Goal: Share content: Share content

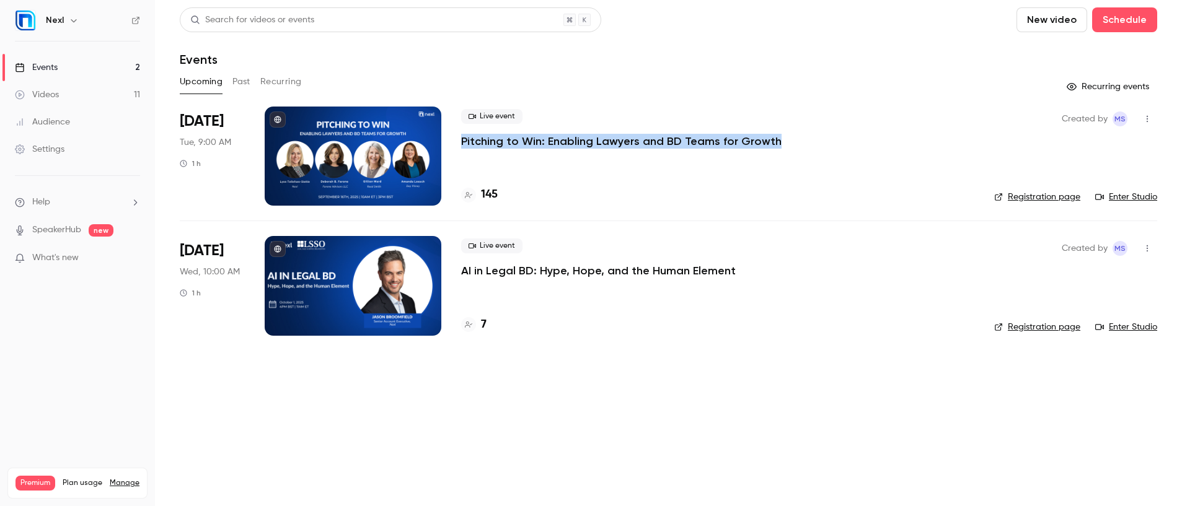
drag, startPoint x: 778, startPoint y: 140, endPoint x: 461, endPoint y: 136, distance: 316.6
click at [461, 136] on div "Live event Pitching to Win: Enabling Lawyers and BD Teams for Growth" at bounding box center [717, 129] width 513 height 40
copy p "Pitching to Win: Enabling Lawyers and BD Teams for Growth"
click at [408, 151] on div at bounding box center [353, 156] width 177 height 99
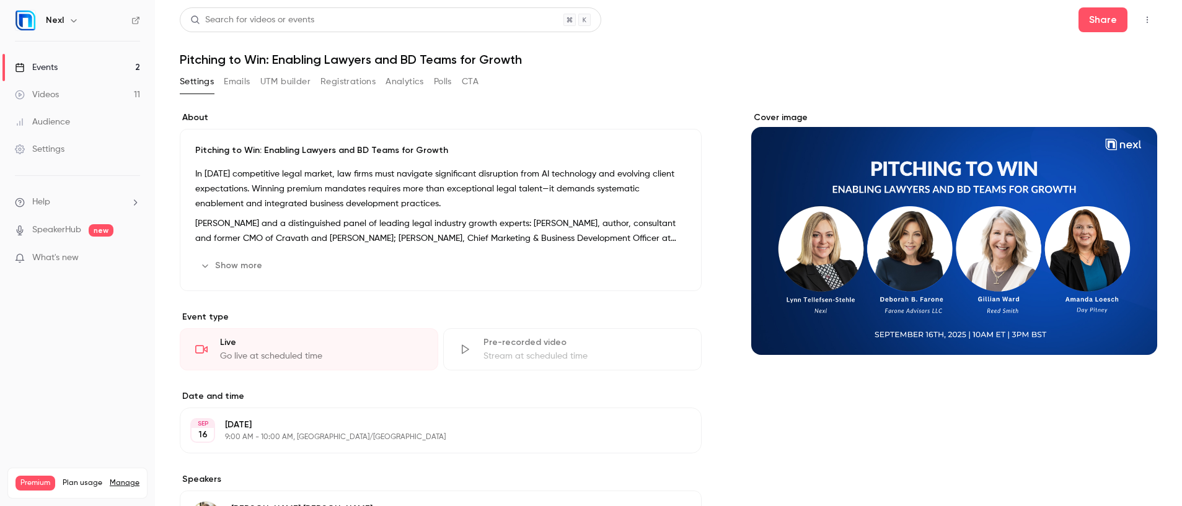
click at [350, 81] on button "Registrations" at bounding box center [347, 82] width 55 height 20
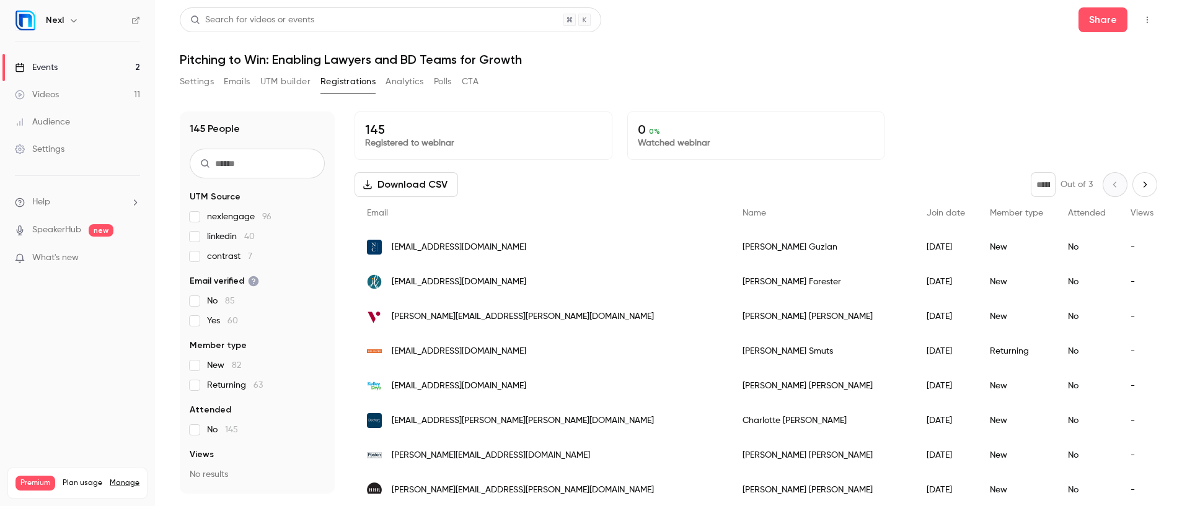
click at [429, 185] on button "Download CSV" at bounding box center [405, 184] width 103 height 25
click at [1095, 25] on button "Share" at bounding box center [1102, 19] width 49 height 25
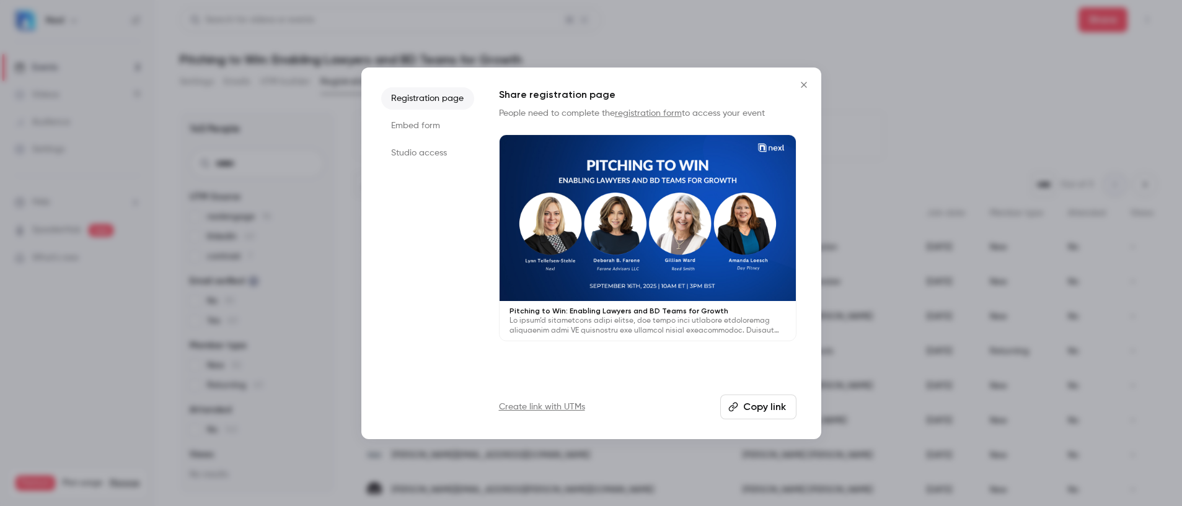
click at [759, 414] on button "Copy link" at bounding box center [758, 407] width 76 height 25
click at [800, 78] on button "Close" at bounding box center [803, 84] width 25 height 25
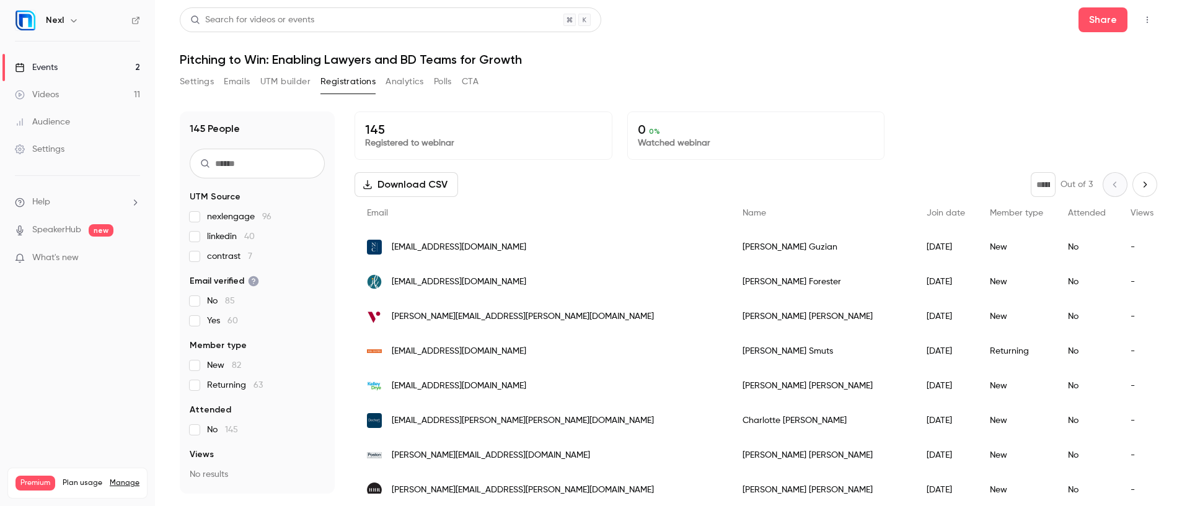
click at [79, 69] on link "Events 2" at bounding box center [77, 67] width 155 height 27
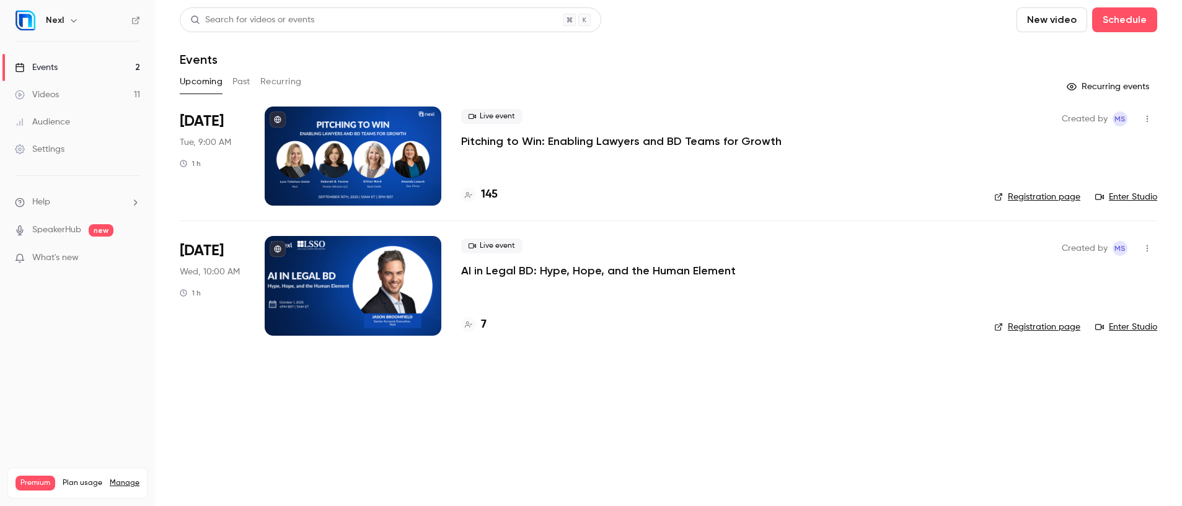
click at [544, 273] on p "AI in Legal BD: Hype, Hope, and the Human Element" at bounding box center [598, 270] width 274 height 15
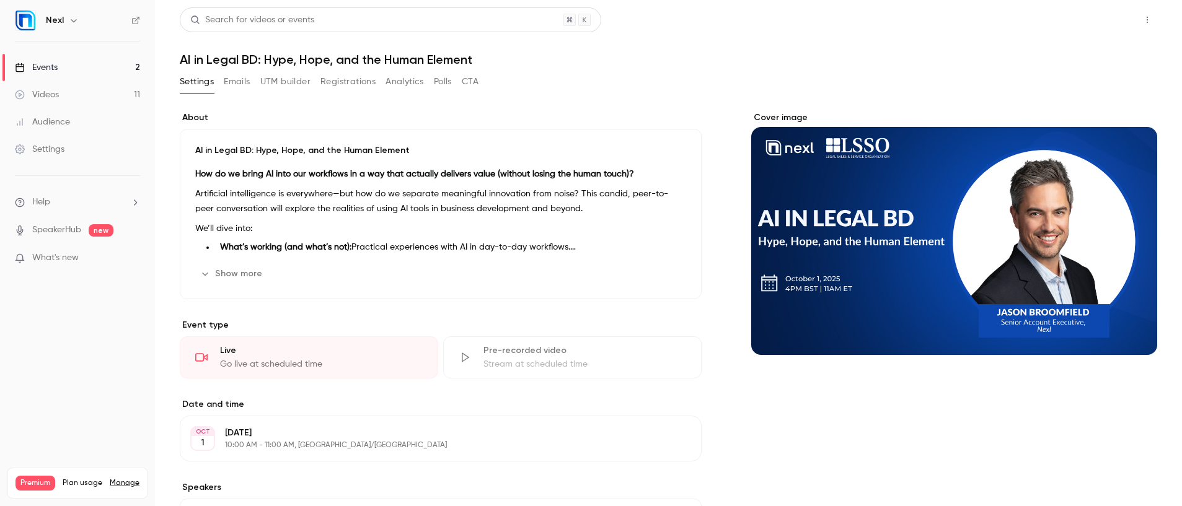
click at [1102, 29] on button "Share" at bounding box center [1102, 19] width 49 height 25
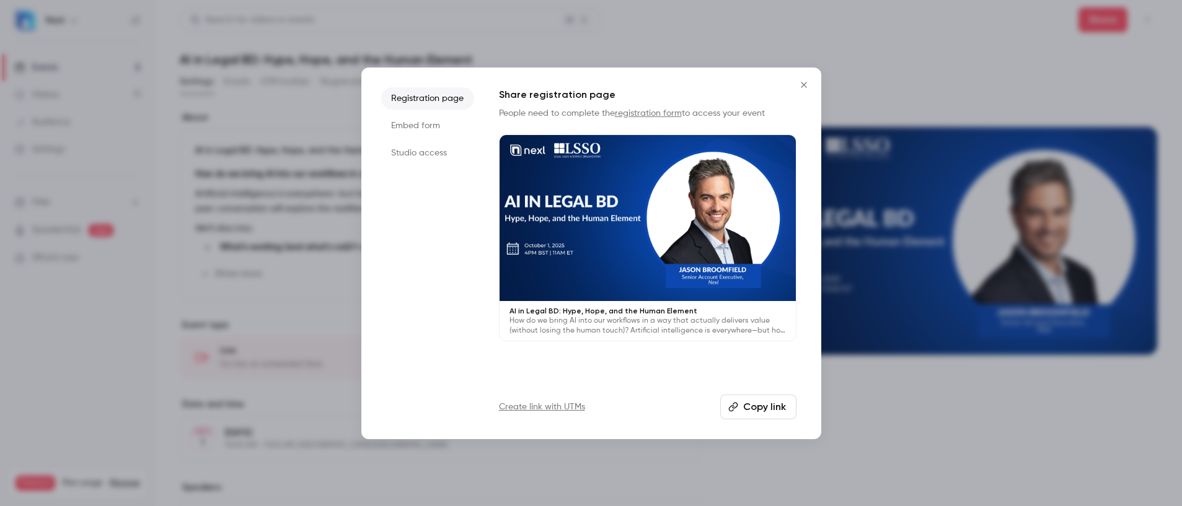
click at [766, 410] on button "Copy link" at bounding box center [758, 407] width 76 height 25
click at [806, 86] on icon "Close" at bounding box center [803, 85] width 15 height 10
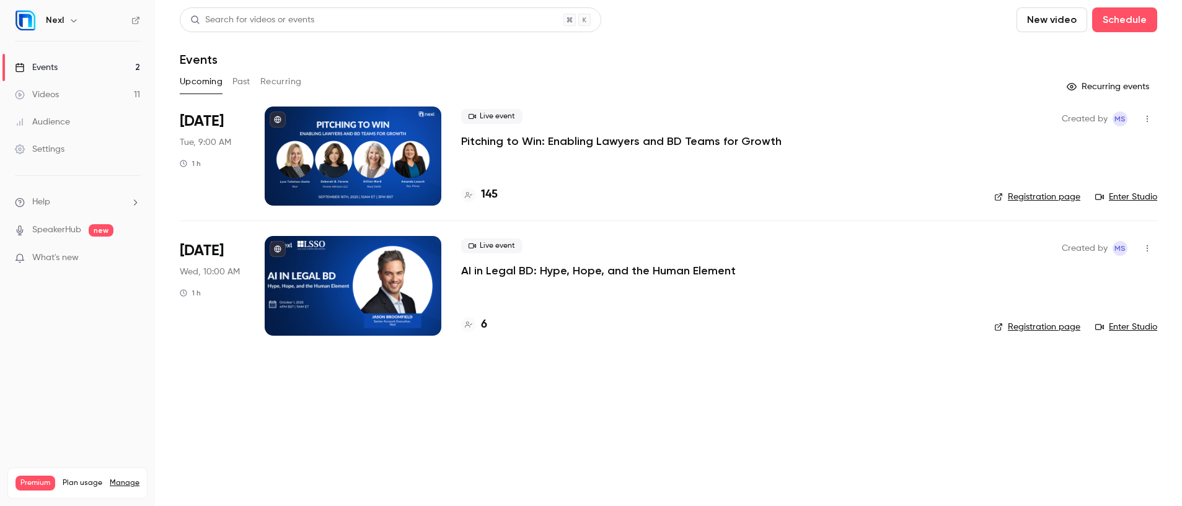
click at [244, 82] on button "Past" at bounding box center [241, 82] width 18 height 20
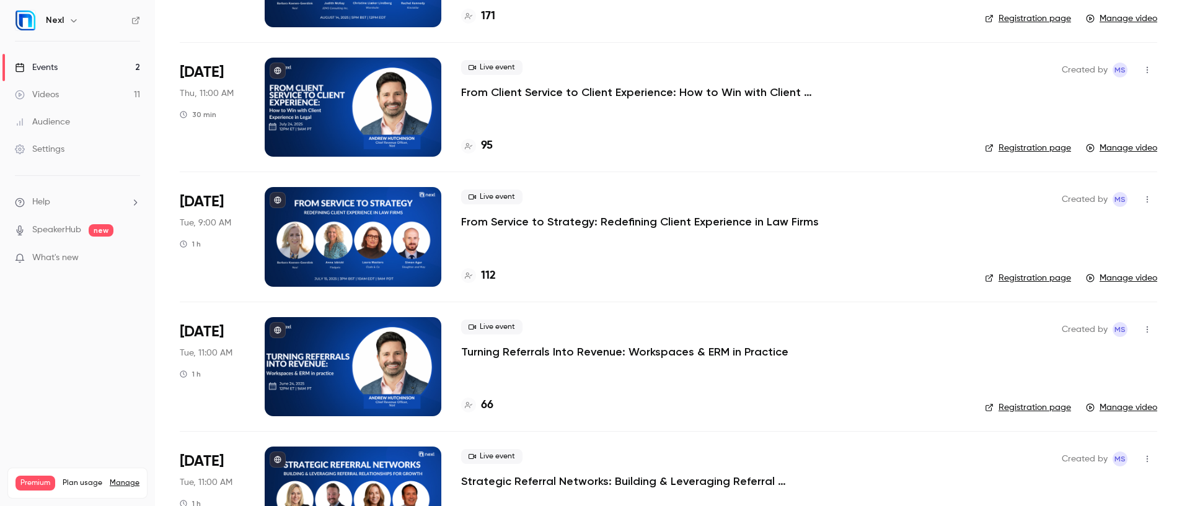
scroll to position [441, 0]
